Goal: Information Seeking & Learning: Find specific fact

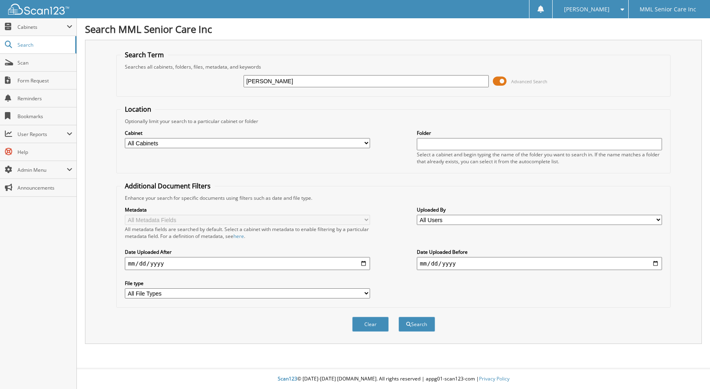
type input "[PERSON_NAME]"
click at [398, 317] on button "Search" at bounding box center [416, 324] width 37 height 15
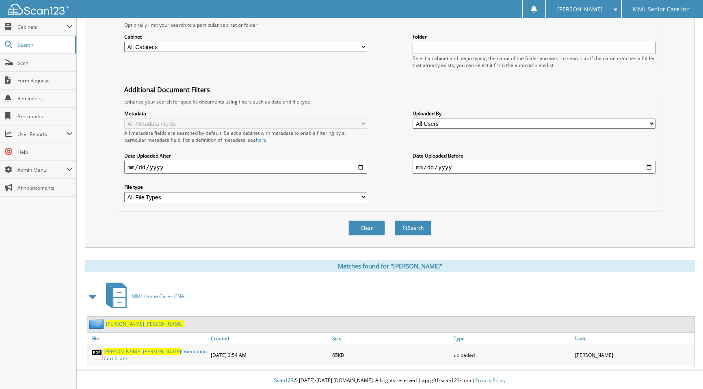
click at [117, 325] on span "[PERSON_NAME]" at bounding box center [125, 324] width 38 height 7
